Goal: Information Seeking & Learning: Learn about a topic

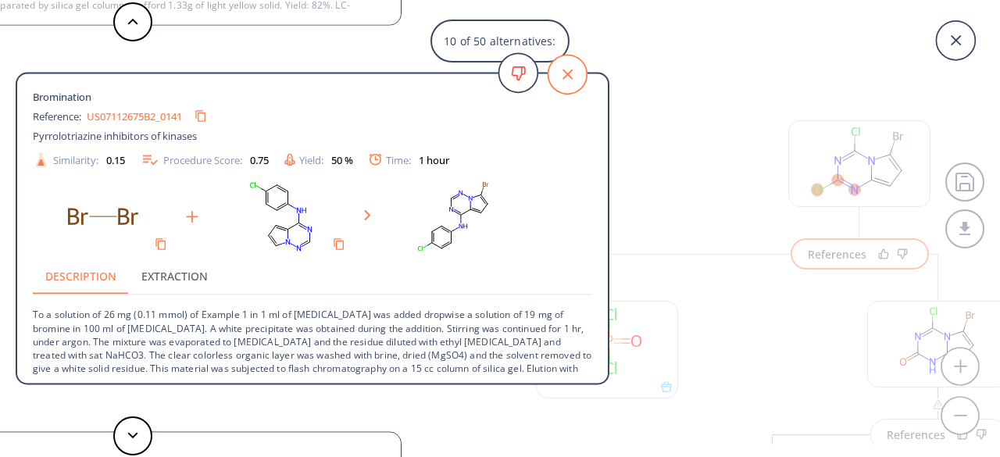
click at [572, 74] on icon at bounding box center [567, 74] width 39 height 39
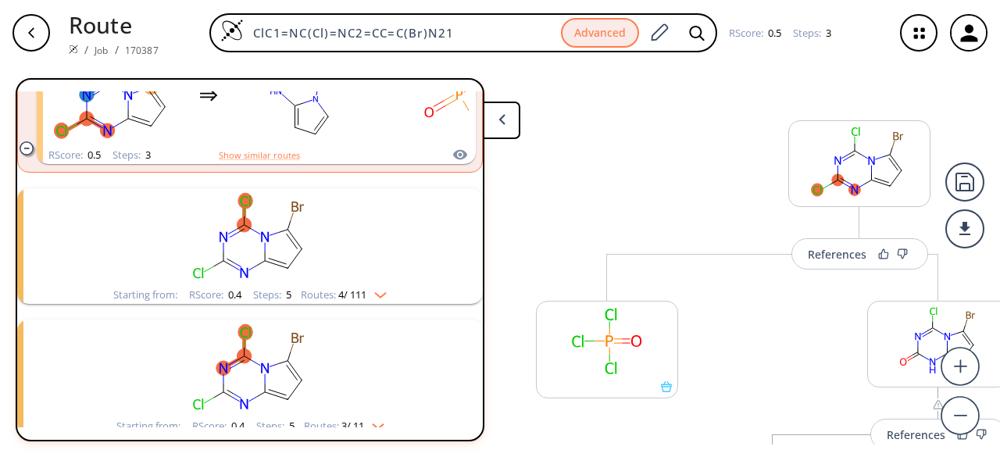
scroll to position [817, 0]
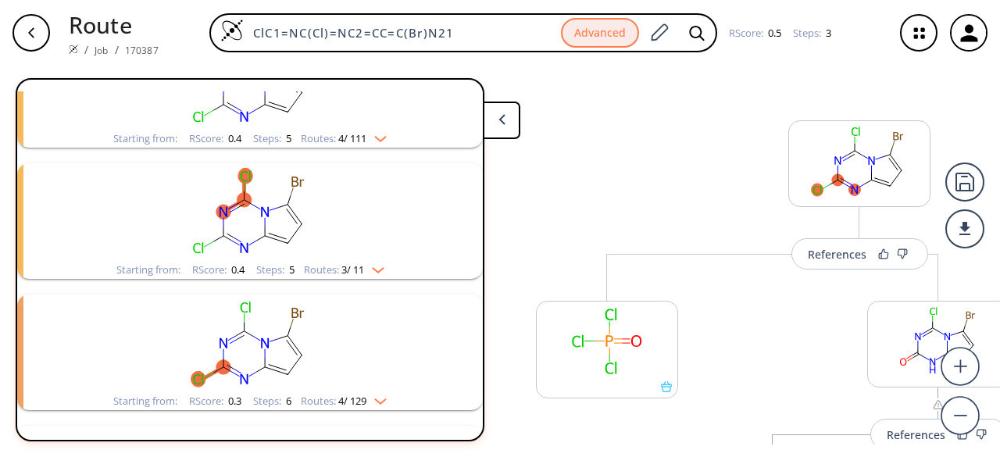
click at [339, 232] on rect "clusters" at bounding box center [250, 212] width 406 height 98
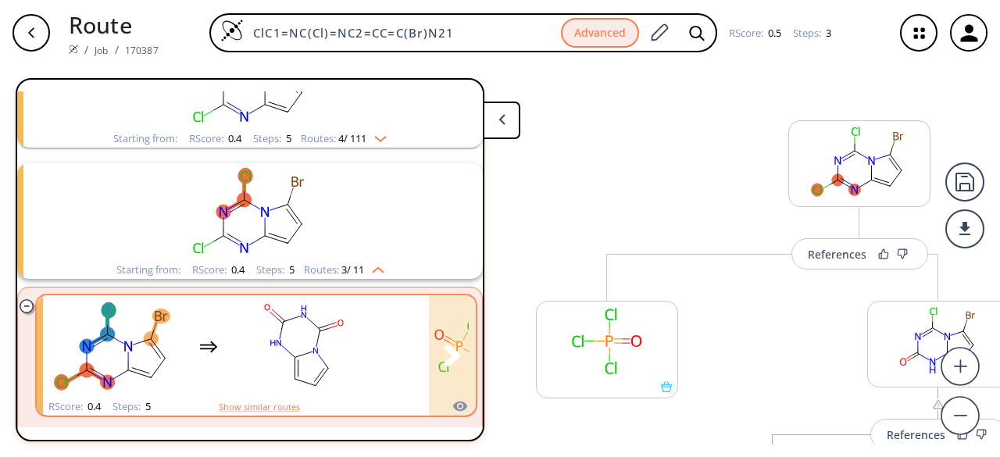
click at [342, 327] on rect "clusters" at bounding box center [304, 347] width 141 height 98
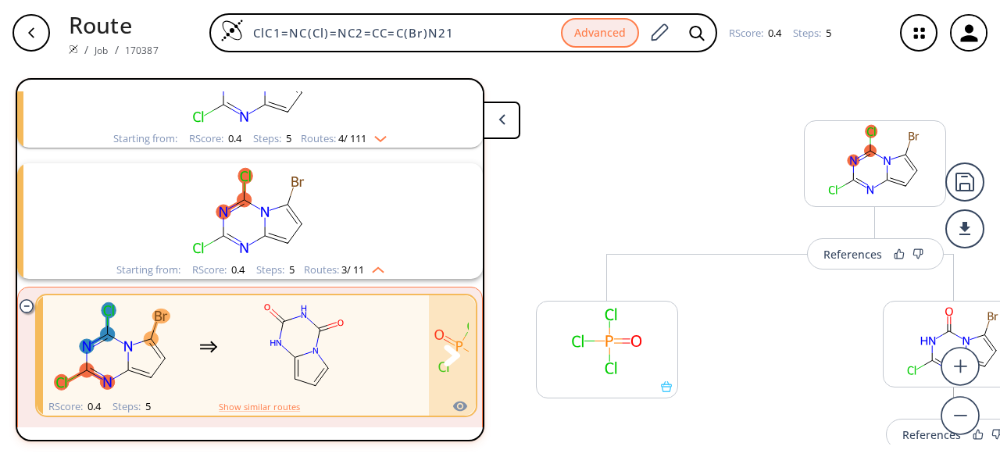
click at [344, 327] on rect "clusters" at bounding box center [304, 347] width 141 height 98
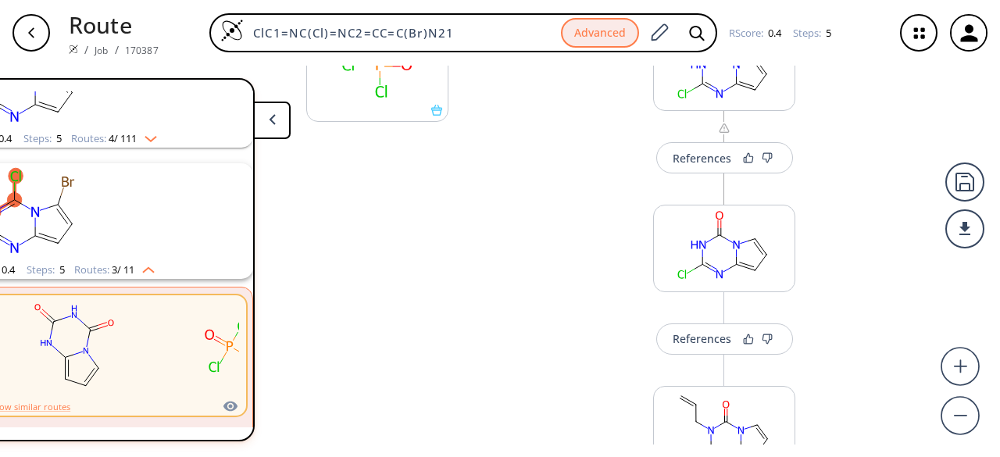
scroll to position [234, 0]
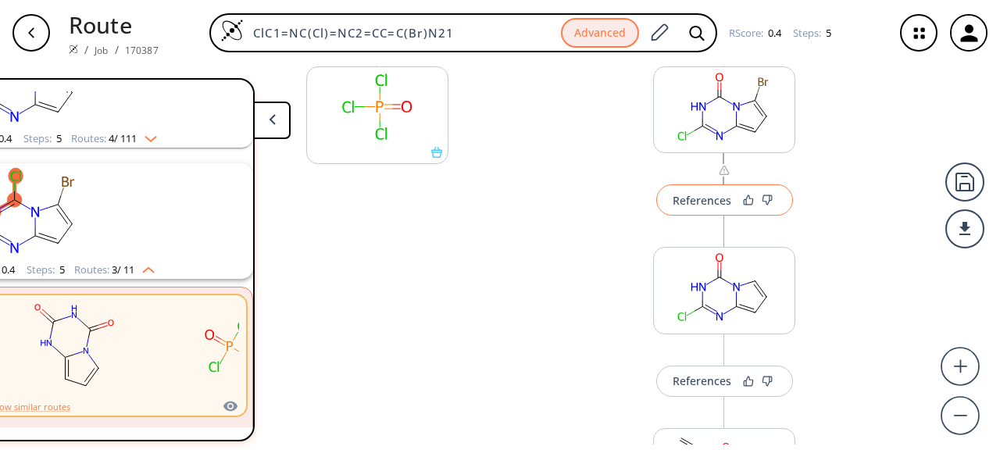
click at [688, 205] on div "References" at bounding box center [702, 200] width 59 height 10
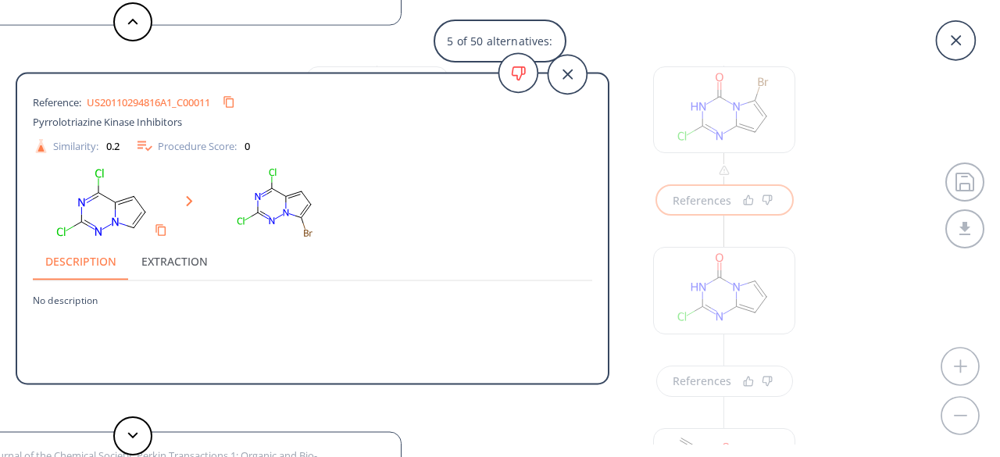
click at [186, 100] on link "US20110294816A1_C00011" at bounding box center [148, 102] width 123 height 10
click at [573, 73] on icon at bounding box center [567, 74] width 39 height 39
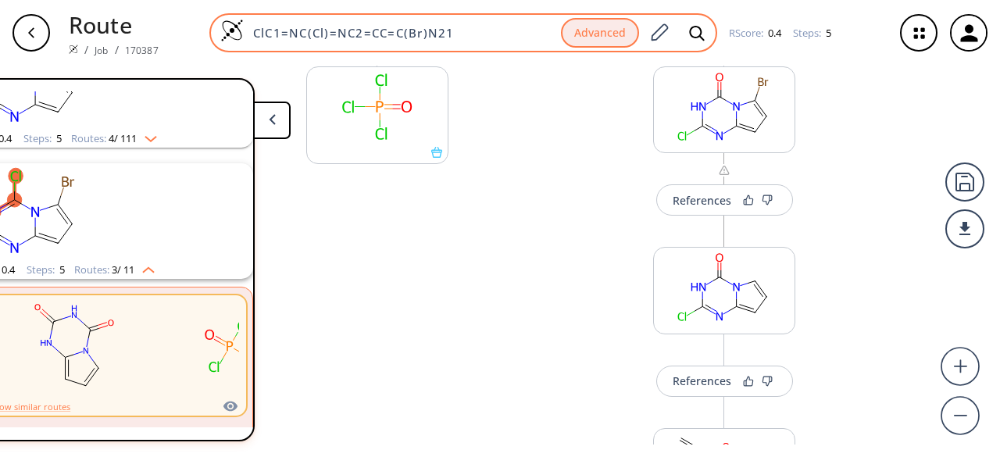
click at [466, 26] on div "ClC1=NC(Cl)=NC2=CC=C(Br)N21 Advanced" at bounding box center [463, 32] width 508 height 39
drag, startPoint x: 465, startPoint y: 27, endPoint x: 222, endPoint y: 21, distance: 243.1
click at [220, 18] on div "ClC1=NC(Cl)=NC2=CC=C(Br)N21 Advanced" at bounding box center [463, 32] width 508 height 39
paste input "N2C1=CC=C2"
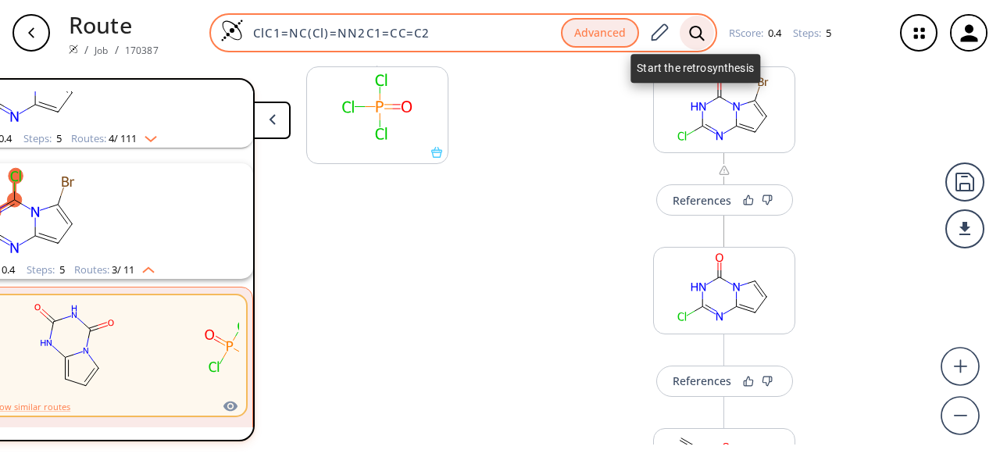
type input "ClC1=NC(Cl)=NN2C1=CC=C2"
click at [690, 30] on icon at bounding box center [697, 33] width 16 height 16
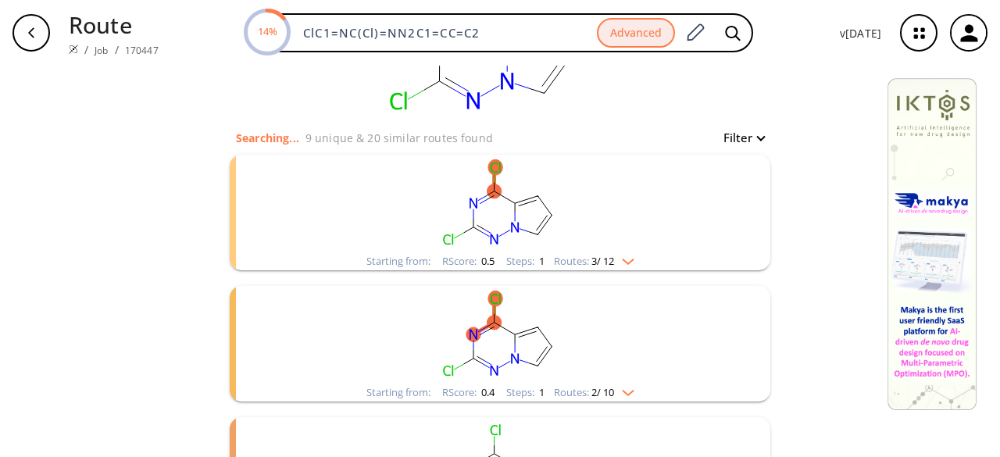
scroll to position [156, 0]
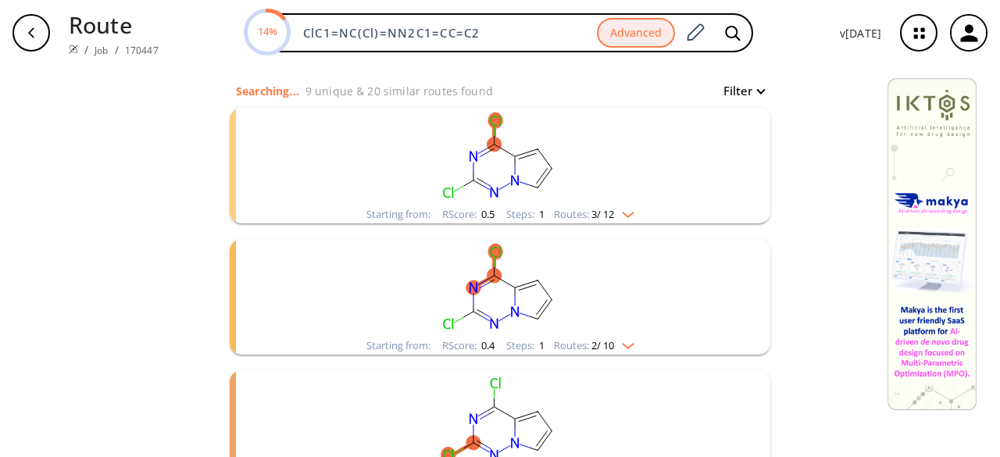
click at [539, 190] on rect "clusters" at bounding box center [500, 157] width 406 height 98
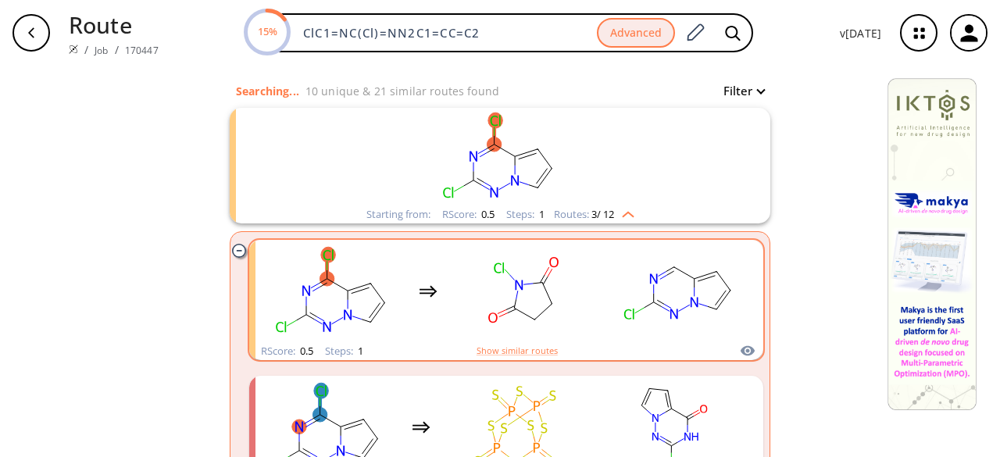
click at [552, 316] on rect "clusters" at bounding box center [523, 291] width 141 height 98
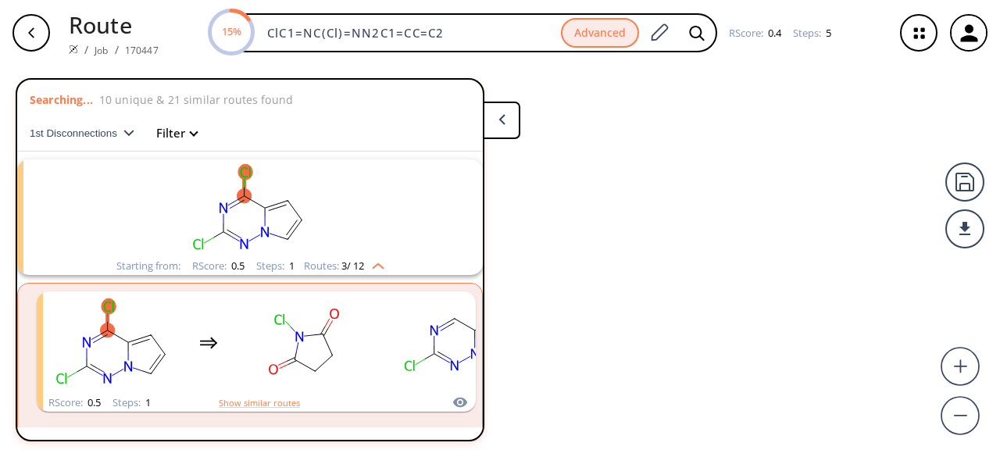
scroll to position [35, 0]
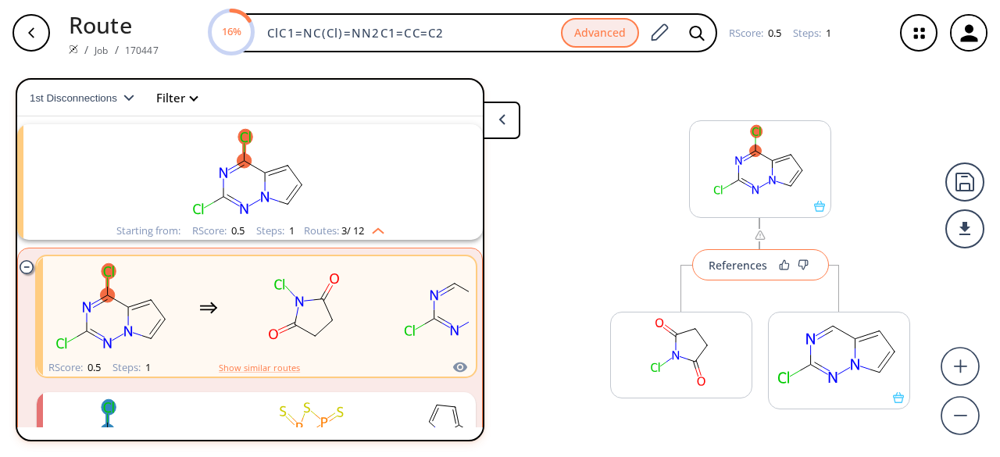
click at [750, 263] on div "References" at bounding box center [738, 265] width 59 height 10
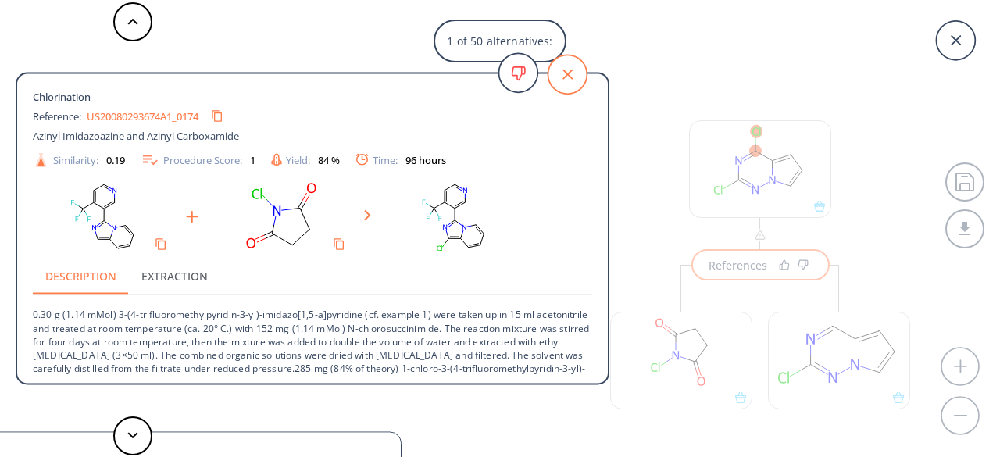
click at [574, 84] on icon at bounding box center [567, 74] width 39 height 39
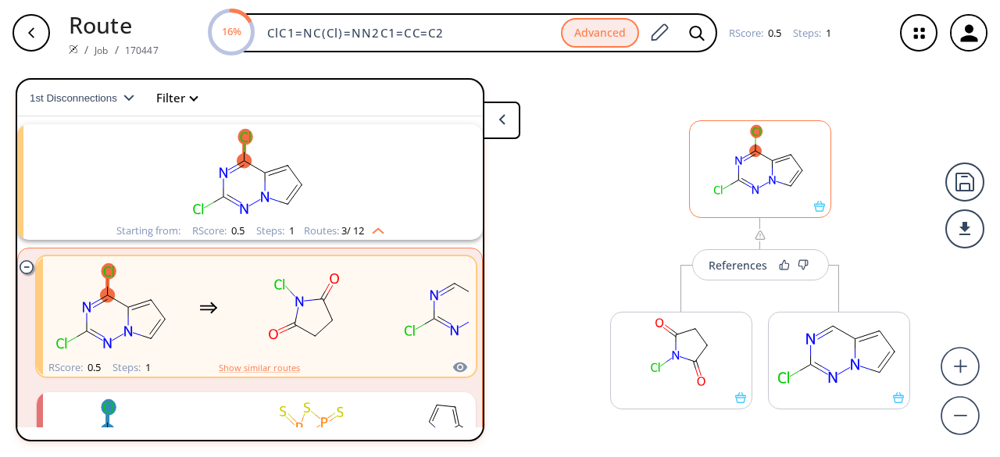
click at [814, 212] on div at bounding box center [760, 169] width 142 height 98
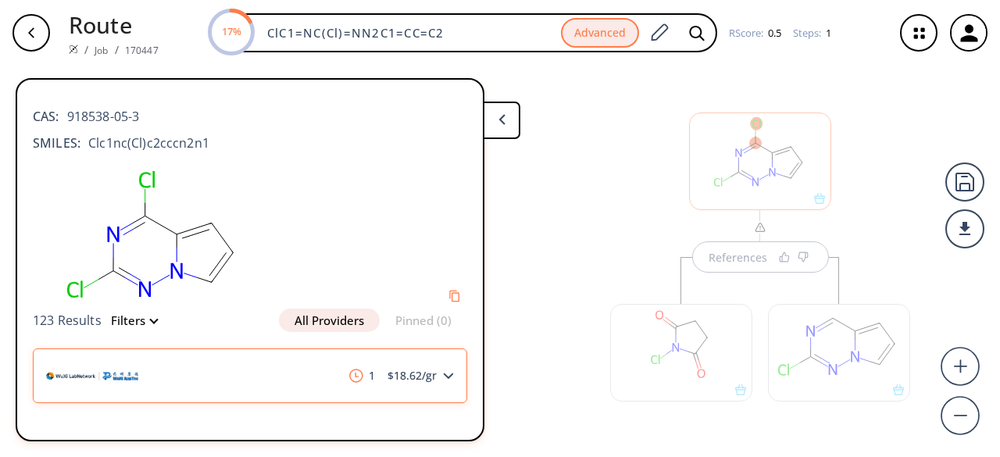
scroll to position [33, 0]
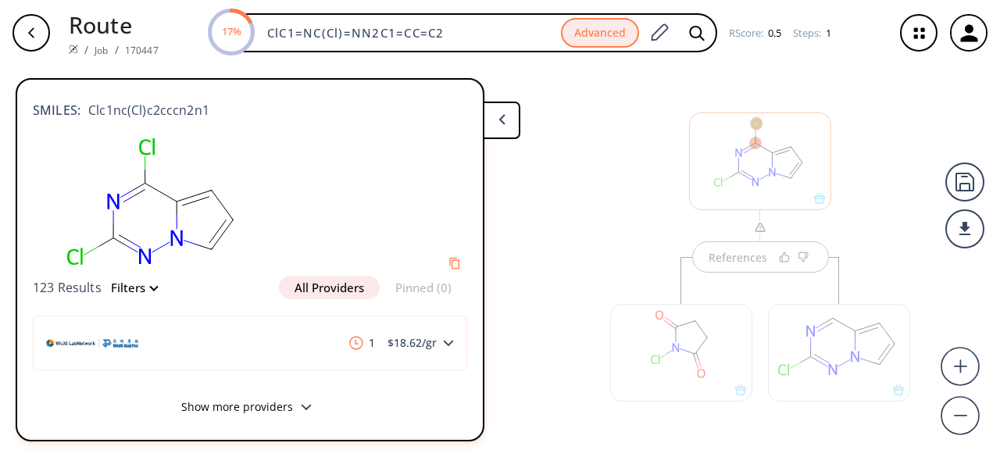
click at [276, 407] on button "Show more providers" at bounding box center [250, 409] width 434 height 37
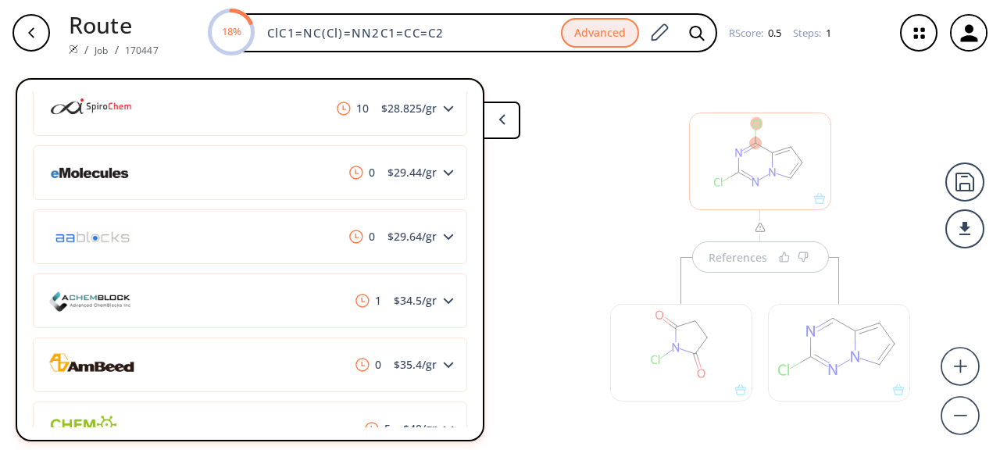
scroll to position [736, 0]
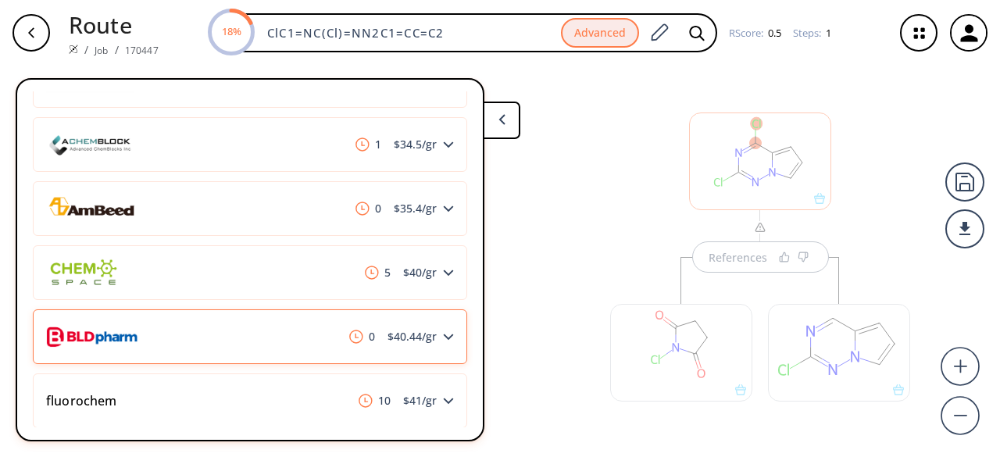
click at [270, 352] on div "0 $ 40.44 /gr" at bounding box center [250, 336] width 434 height 55
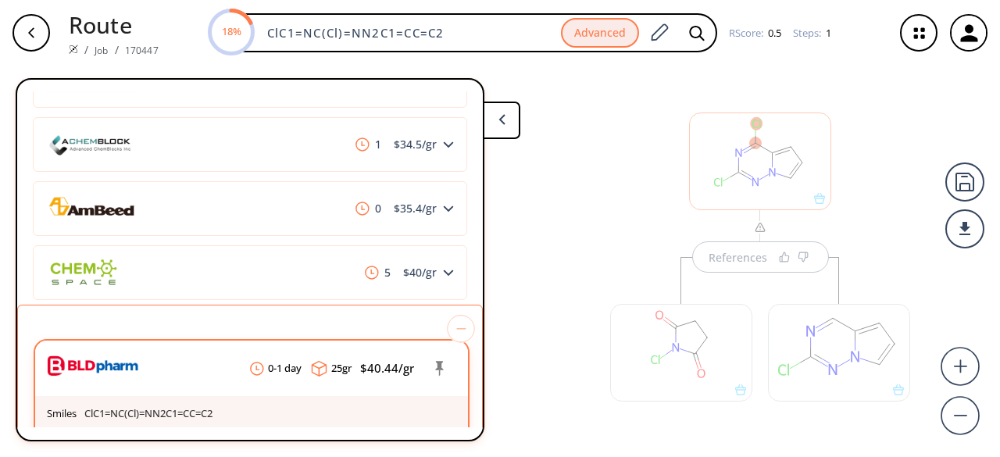
scroll to position [892, 0]
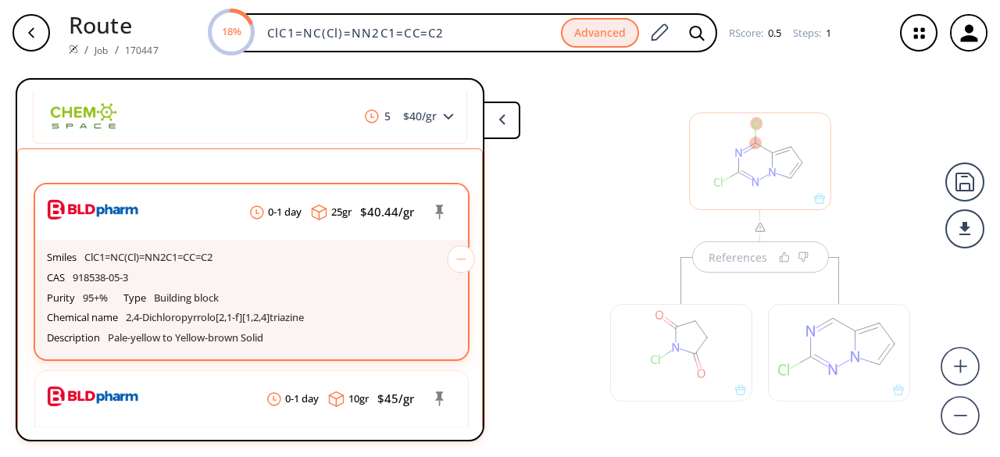
click at [284, 315] on p "2,4-Dichloropyrrolo[2,1-f][1,2,4]triazine" at bounding box center [215, 318] width 178 height 13
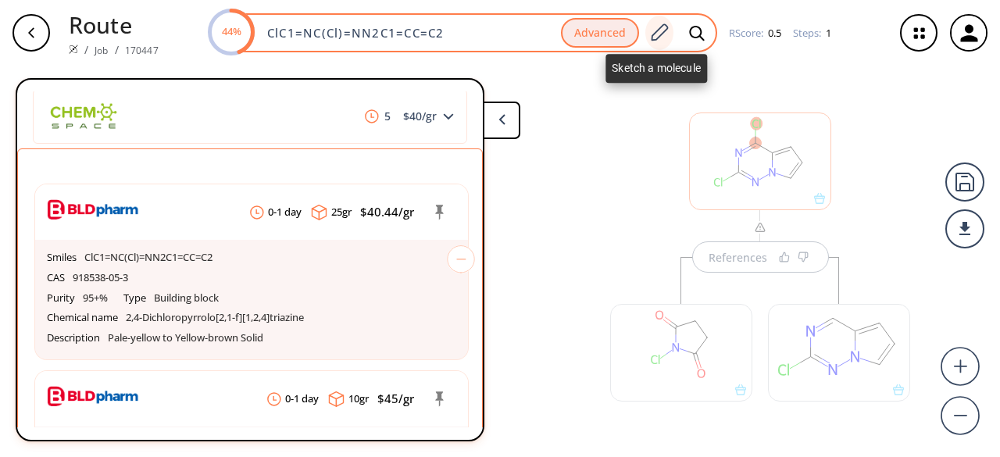
click at [655, 35] on icon at bounding box center [659, 33] width 21 height 20
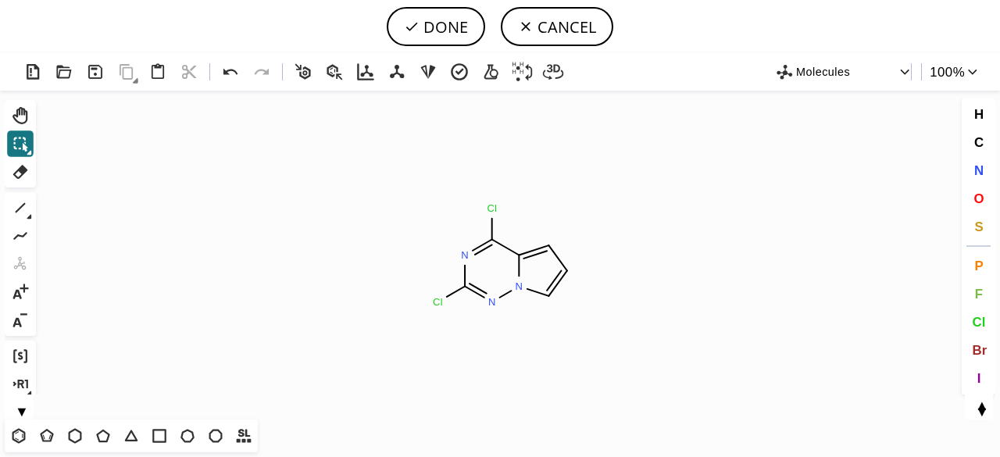
click at [22, 193] on div "1 Alt+E + -" at bounding box center [20, 264] width 31 height 144
click at [553, 296] on circle at bounding box center [548, 296] width 20 height 20
click at [18, 199] on icon at bounding box center [20, 208] width 20 height 20
click at [981, 337] on button "Br" at bounding box center [979, 350] width 27 height 27
click at [566, 332] on tspan "Br" at bounding box center [566, 333] width 11 height 12
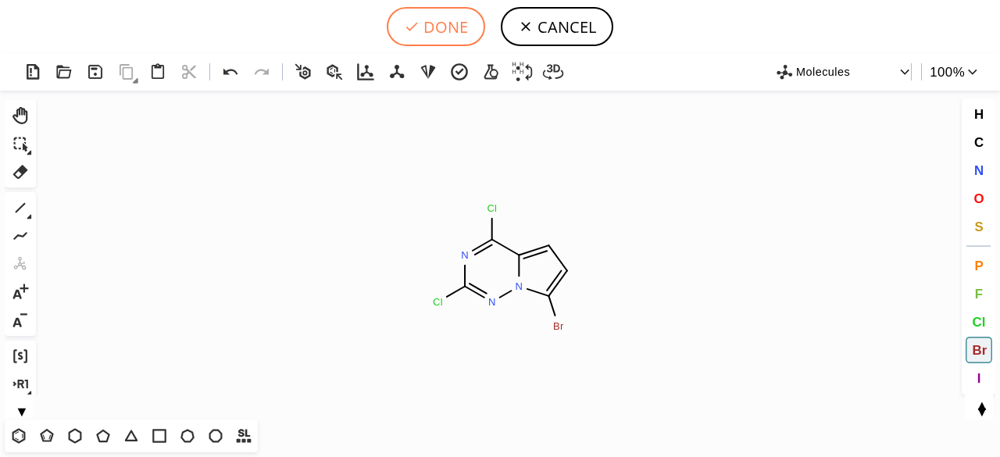
click at [452, 26] on button "DONE" at bounding box center [436, 26] width 98 height 39
type input "ClC1C2=CC=C(Br)N2N=C(Cl)N=1"
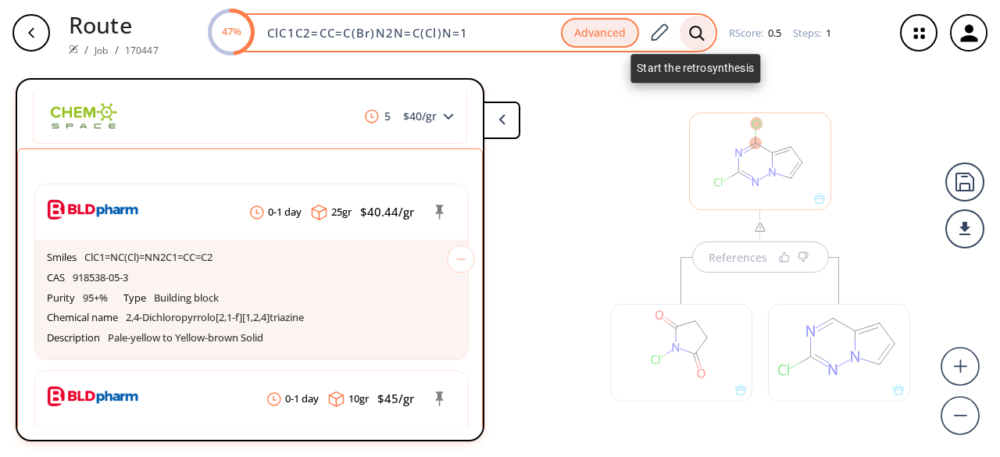
click at [692, 31] on icon at bounding box center [697, 33] width 16 height 16
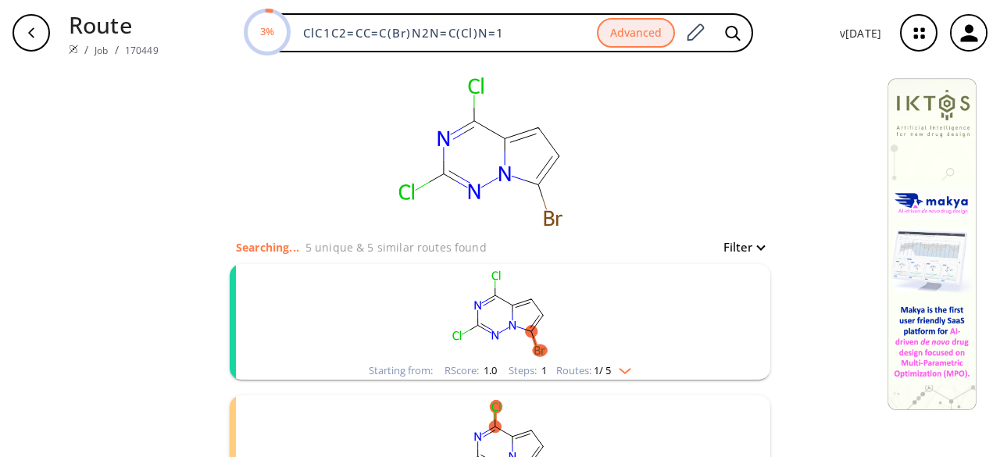
click at [630, 320] on rect "clusters" at bounding box center [500, 313] width 406 height 98
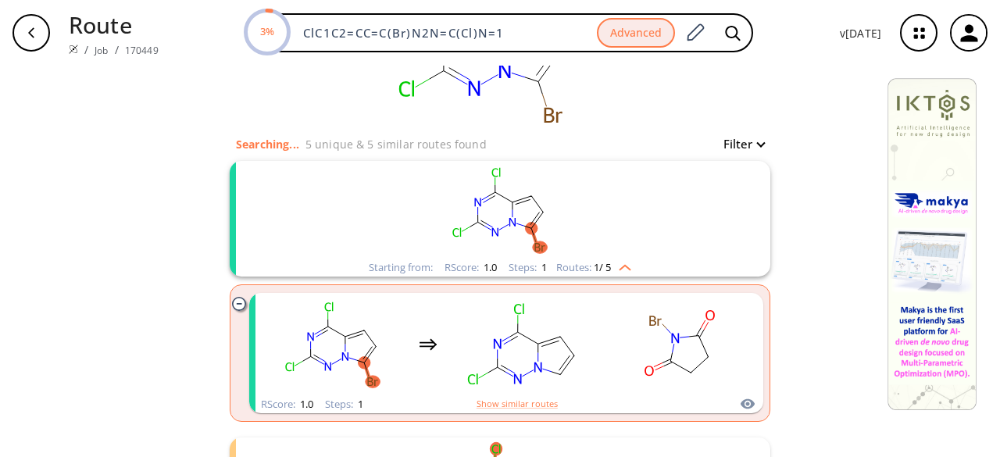
scroll to position [234, 0]
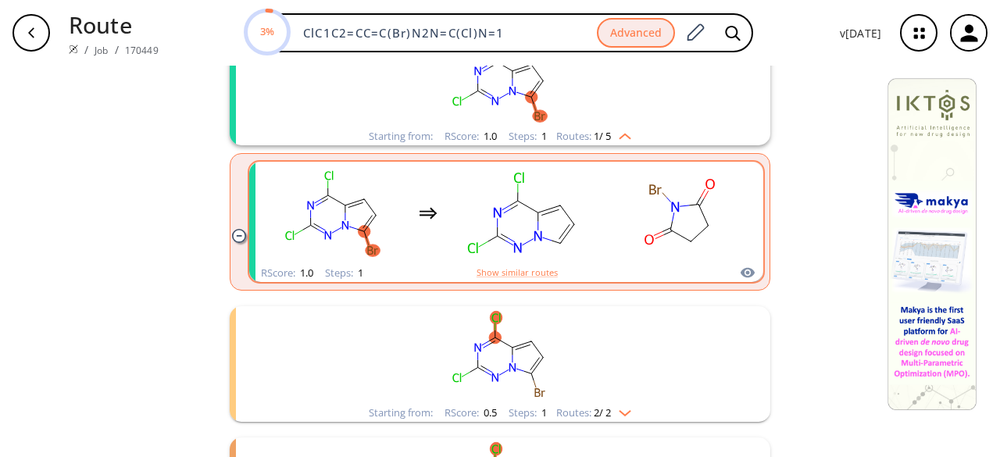
click at [623, 250] on rect "clusters" at bounding box center [679, 213] width 141 height 98
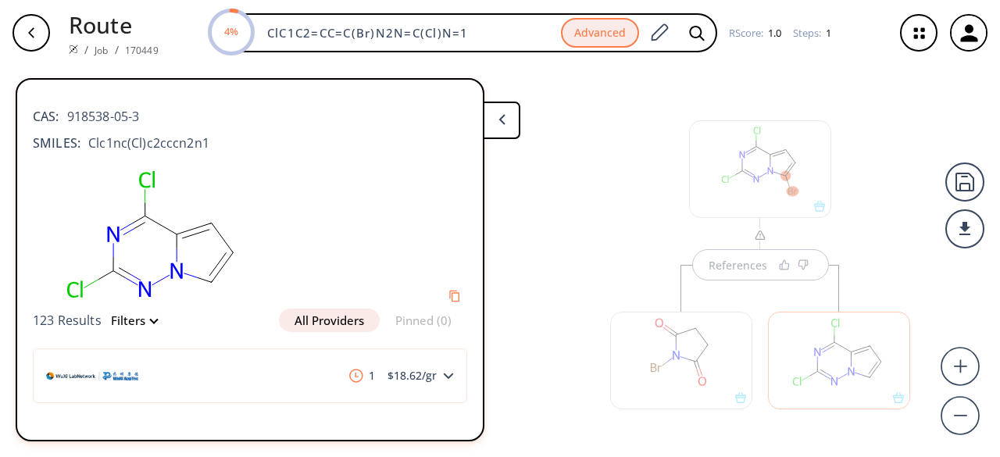
click at [784, 203] on div at bounding box center [760, 169] width 142 height 98
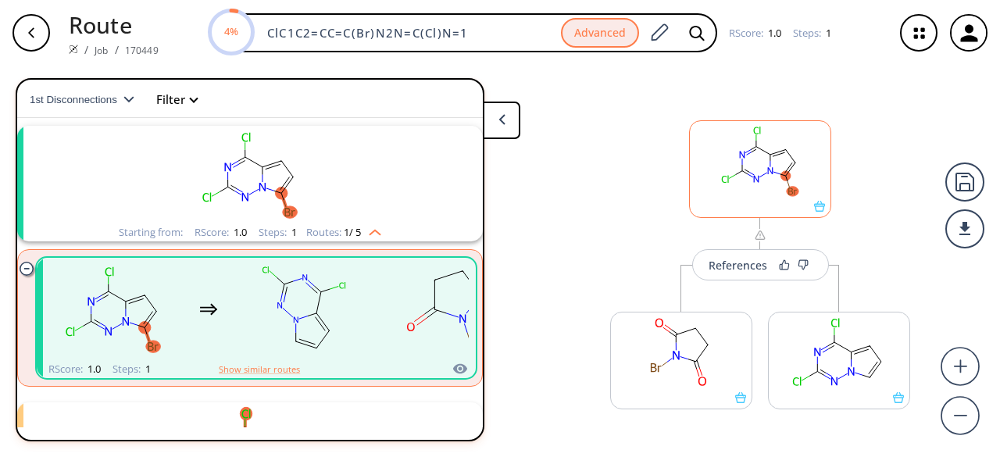
scroll to position [35, 0]
click at [790, 202] on div at bounding box center [760, 206] width 141 height 11
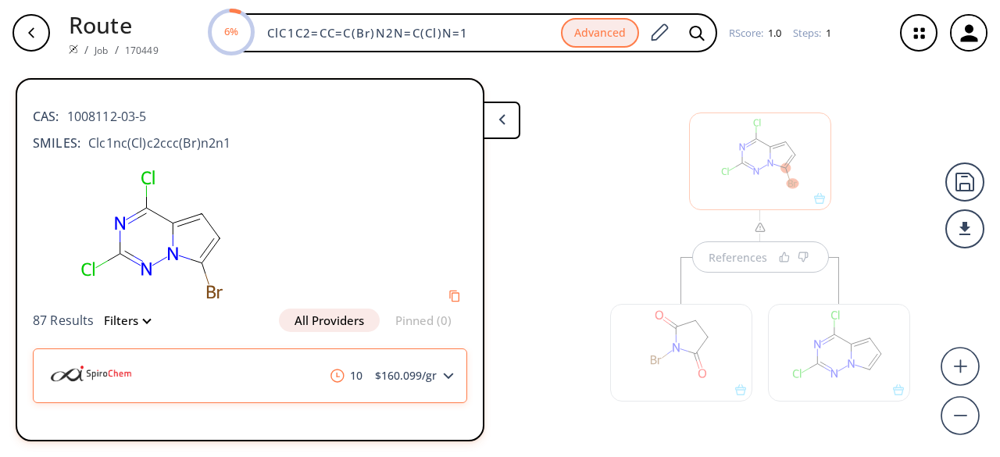
click at [441, 370] on div "10 $ 160.099 /gr" at bounding box center [250, 375] width 434 height 55
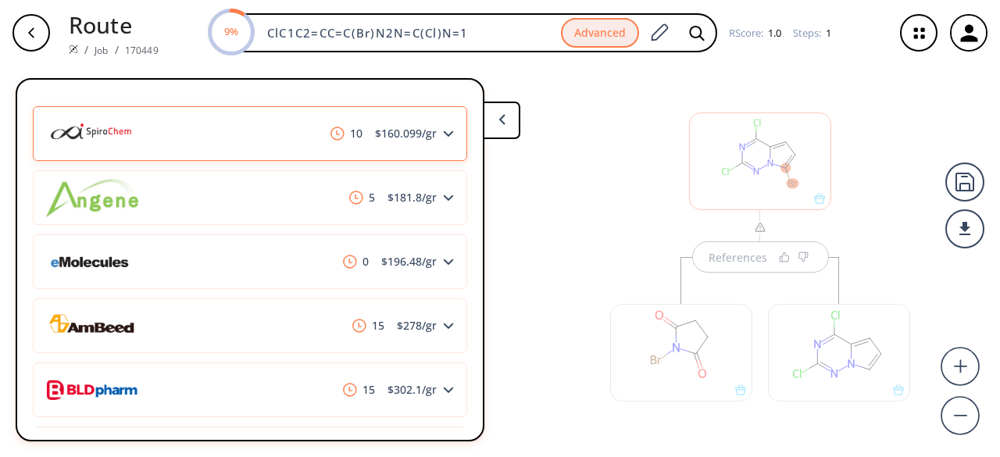
scroll to position [313, 0]
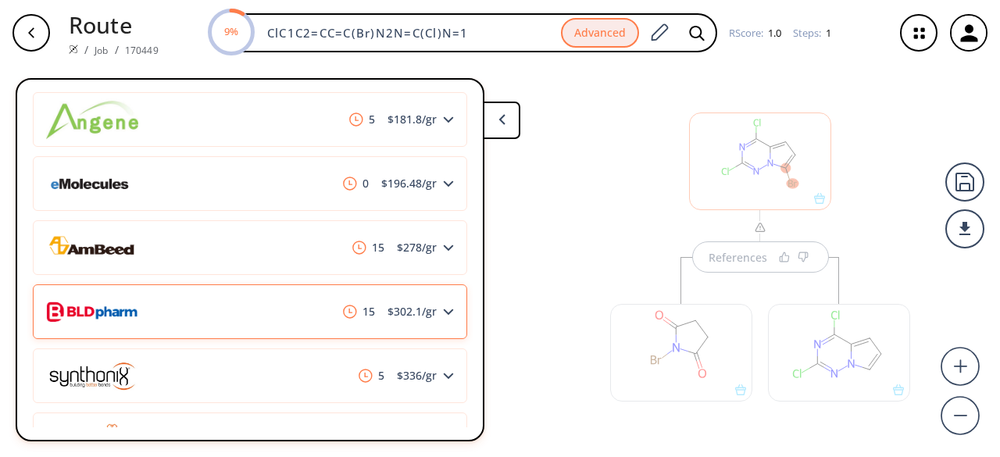
click at [235, 325] on div "15 $ 302.1 /gr" at bounding box center [250, 311] width 434 height 55
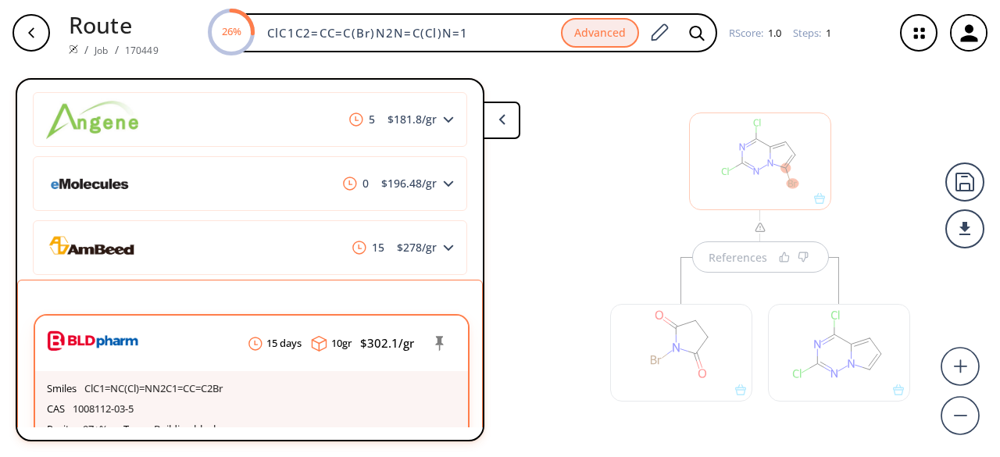
click at [161, 383] on p "ClC1=NC(Cl)=NN2C1=CC=C2Br" at bounding box center [153, 389] width 138 height 13
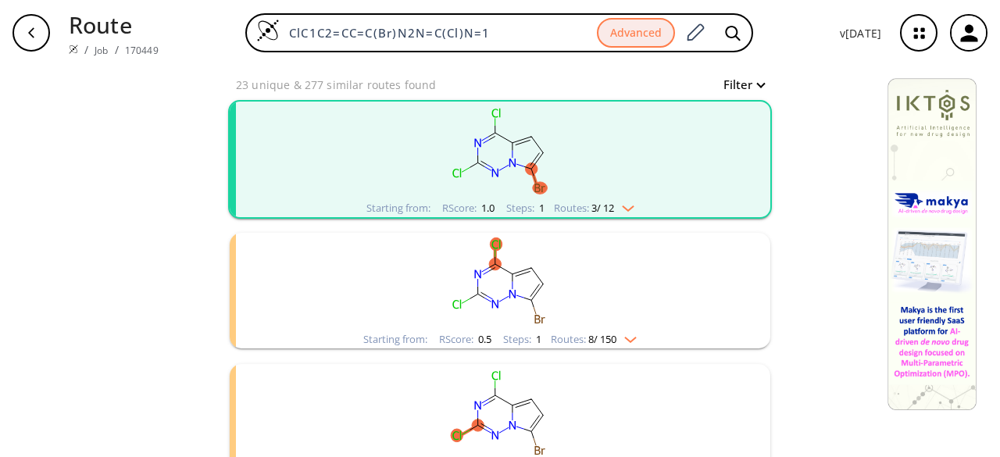
scroll to position [391, 0]
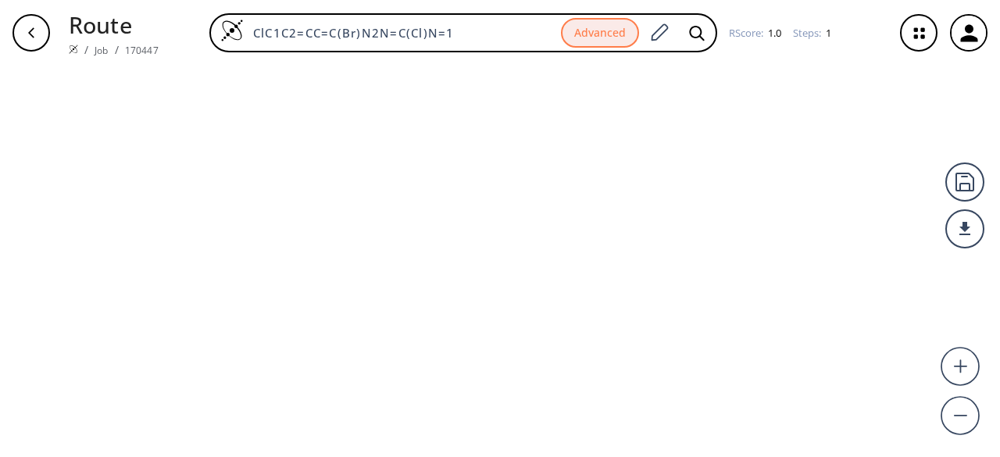
type input "ClC1=NC(Cl)=NN2C1=CC=C2"
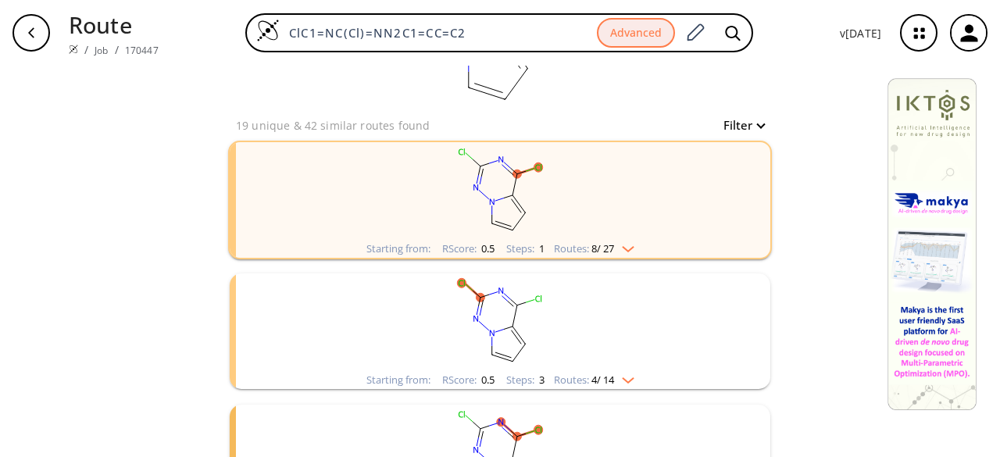
scroll to position [313, 0]
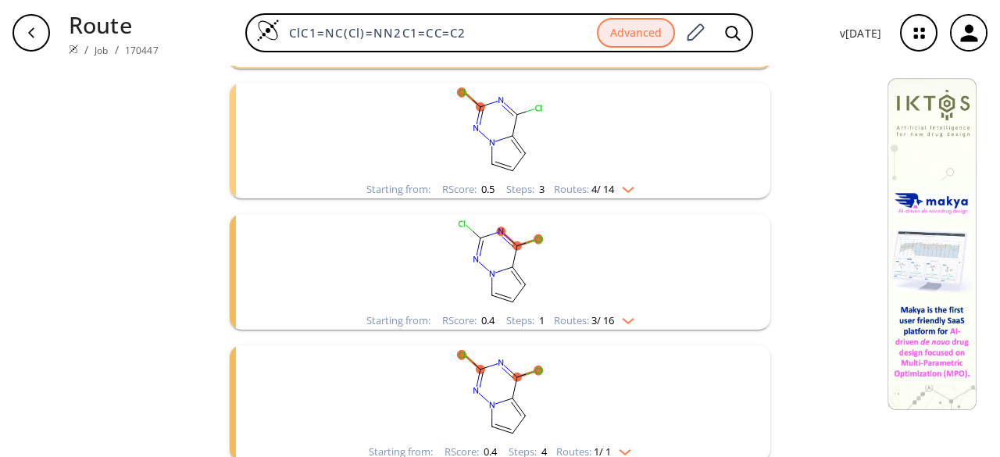
click at [581, 167] on rect "clusters" at bounding box center [500, 132] width 406 height 98
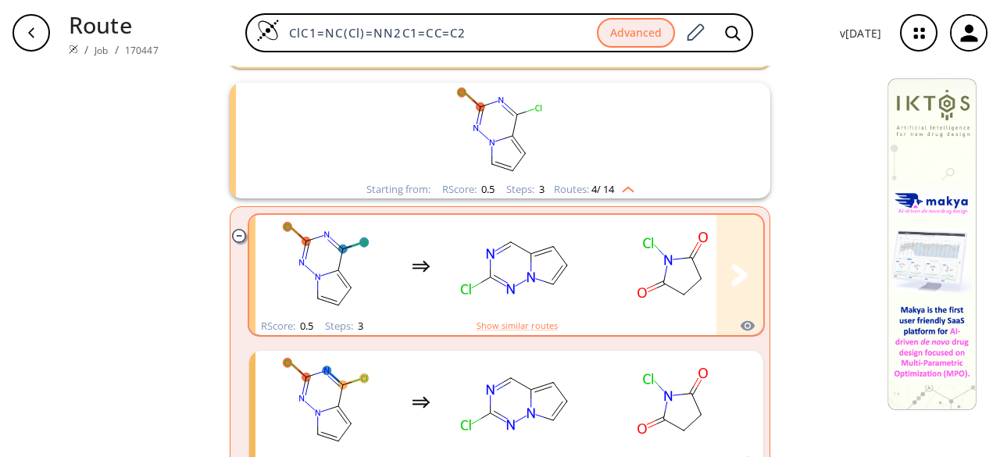
click at [588, 273] on div "clusters" at bounding box center [655, 266] width 800 height 102
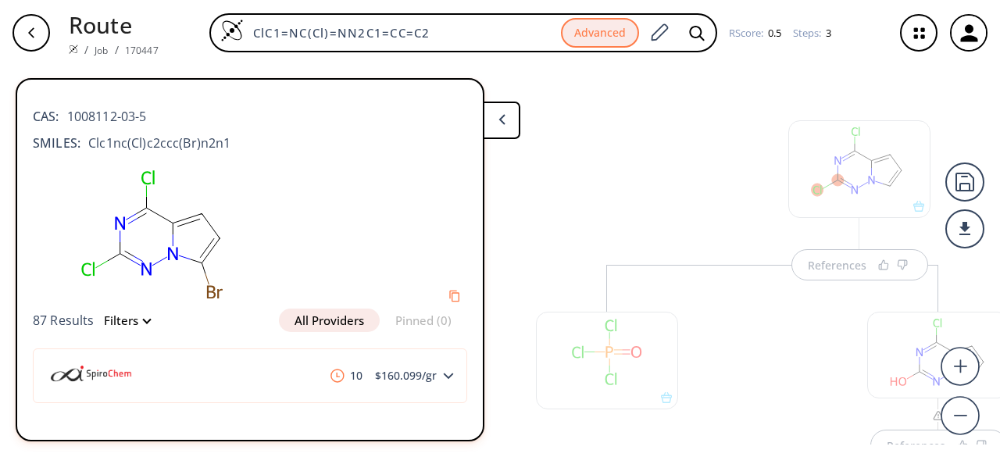
click at [502, 127] on button at bounding box center [502, 121] width 38 height 38
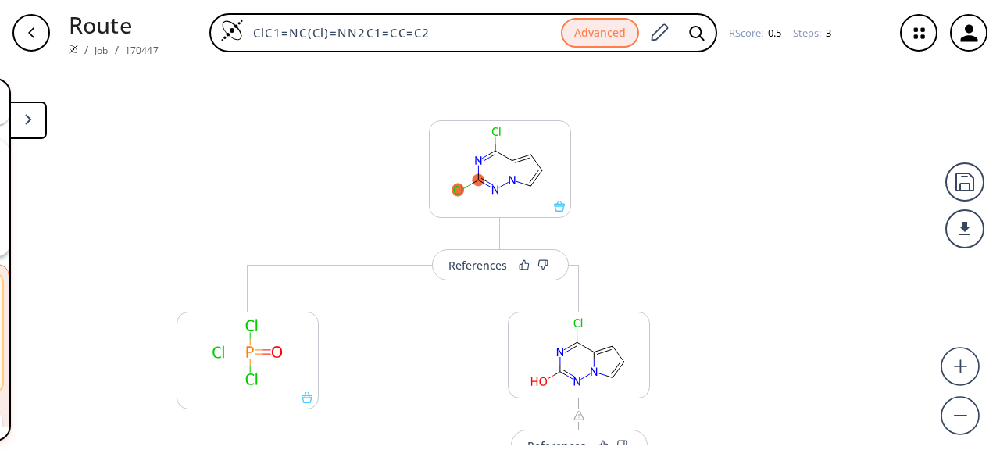
scroll to position [166, 0]
click at [497, 269] on div "References" at bounding box center [477, 265] width 59 height 10
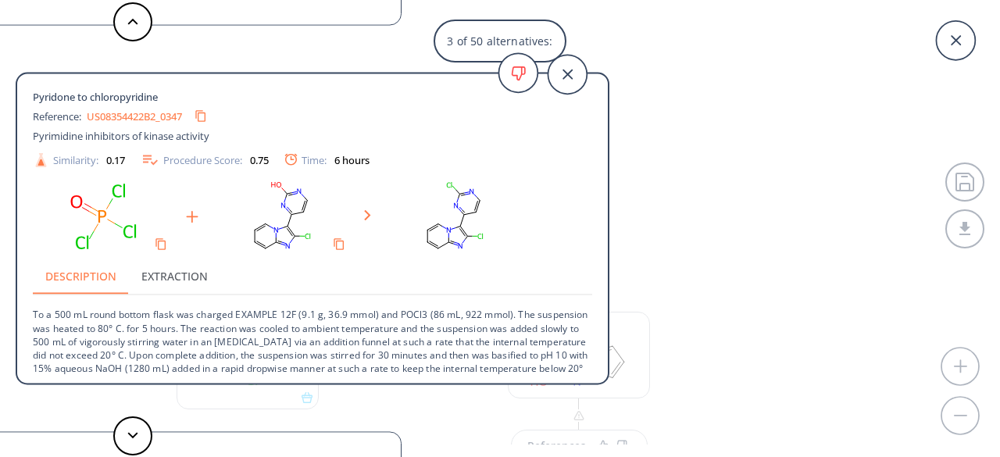
scroll to position [42, 0]
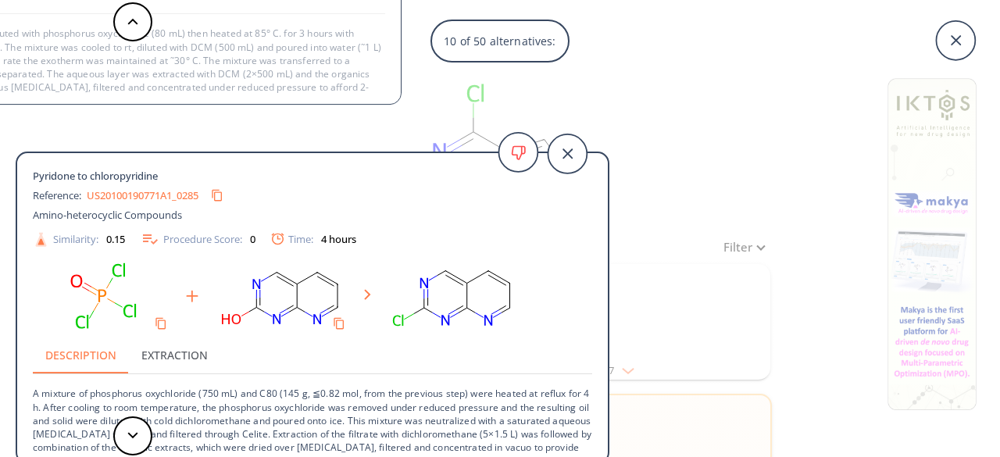
scroll to position [29, 0]
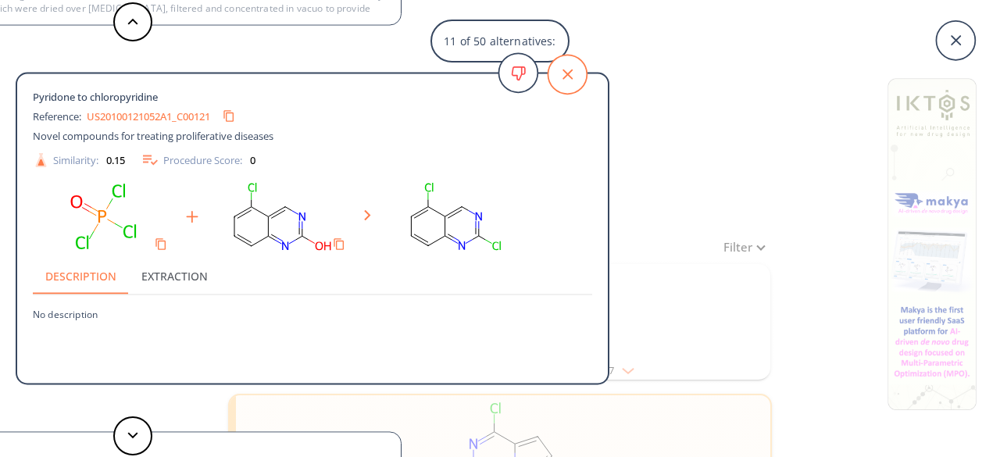
click at [580, 70] on icon at bounding box center [567, 74] width 39 height 39
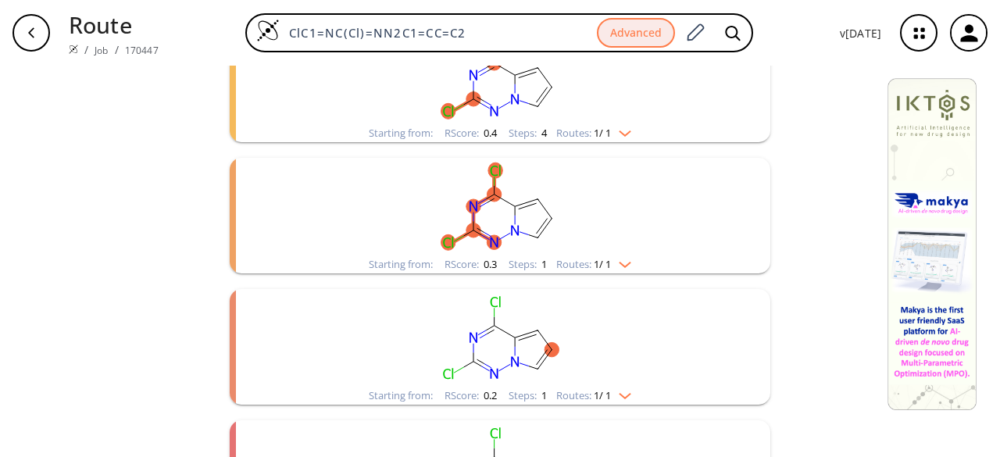
scroll to position [717, 0]
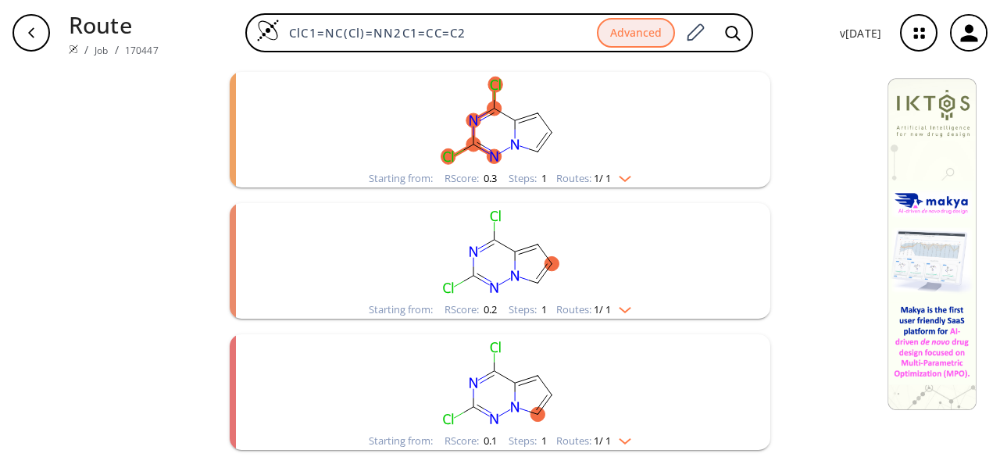
click at [614, 370] on rect "clusters" at bounding box center [500, 383] width 406 height 98
click at [548, 373] on rect "clusters" at bounding box center [500, 383] width 406 height 98
